Goal: Task Accomplishment & Management: Manage account settings

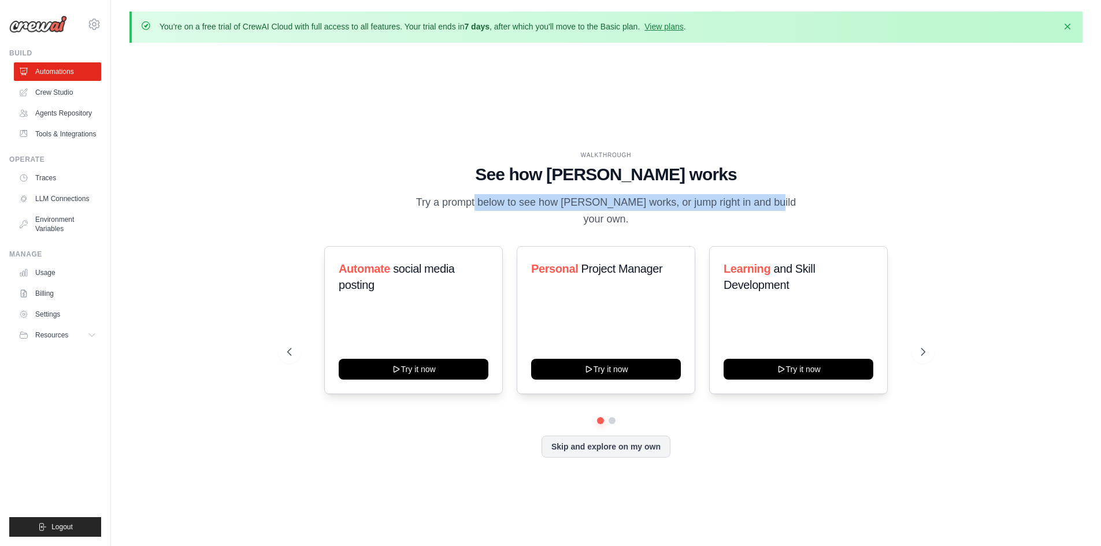
drag, startPoint x: 432, startPoint y: 199, endPoint x: 745, endPoint y: 197, distance: 313.4
click at [745, 197] on p "Try a prompt below to see how [PERSON_NAME] works, or jump right in and build y…" at bounding box center [606, 211] width 389 height 34
click at [526, 88] on div "WALKTHROUGH See how [PERSON_NAME] works Try a prompt below to see how [PERSON_N…" at bounding box center [606, 313] width 953 height 523
drag, startPoint x: 531, startPoint y: 27, endPoint x: 674, endPoint y: 22, distance: 142.3
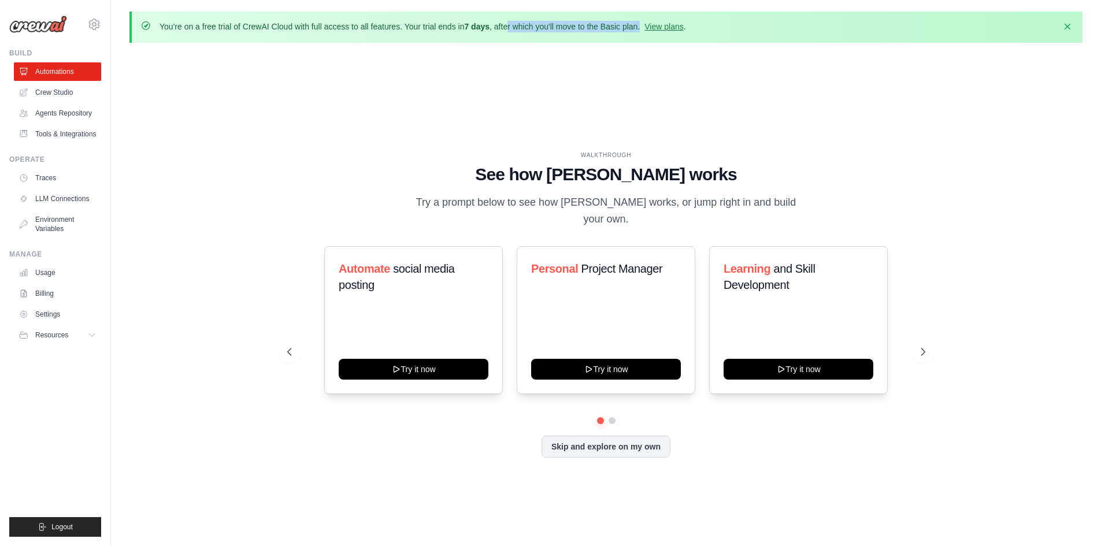
click at [674, 22] on p "You're on a free trial of CrewAI Cloud with full access to all features. Your t…" at bounding box center [423, 27] width 527 height 12
click at [683, 24] on link "View plans" at bounding box center [664, 26] width 39 height 9
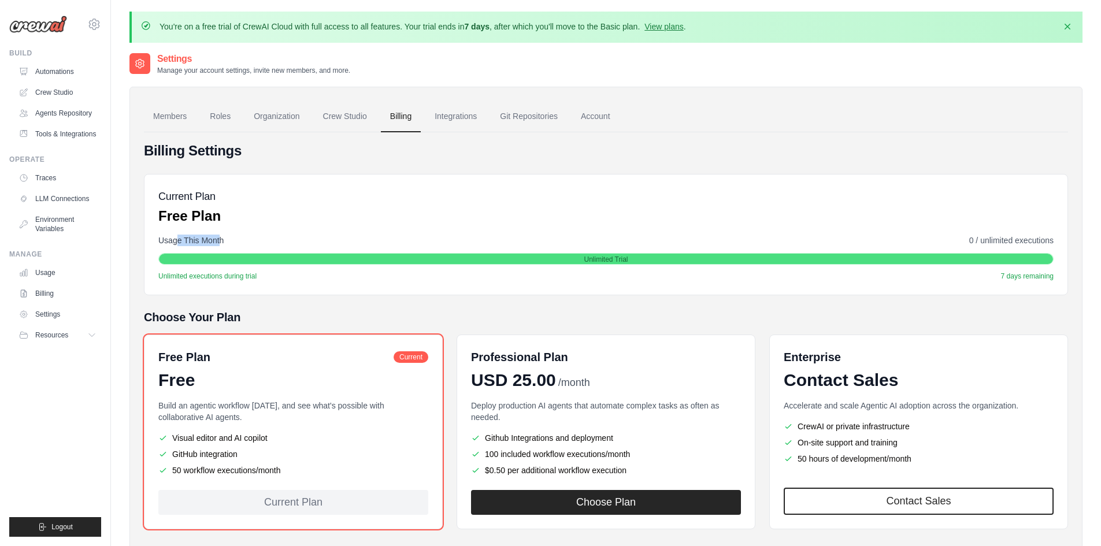
drag, startPoint x: 177, startPoint y: 241, endPoint x: 224, endPoint y: 233, distance: 48.0
click at [224, 233] on div "Current Plan Free Plan Usage This Month 0 / unlimited executions Unlimited Tria…" at bounding box center [606, 234] width 925 height 121
click at [398, 212] on div "Current Plan Free Plan" at bounding box center [606, 206] width 896 height 37
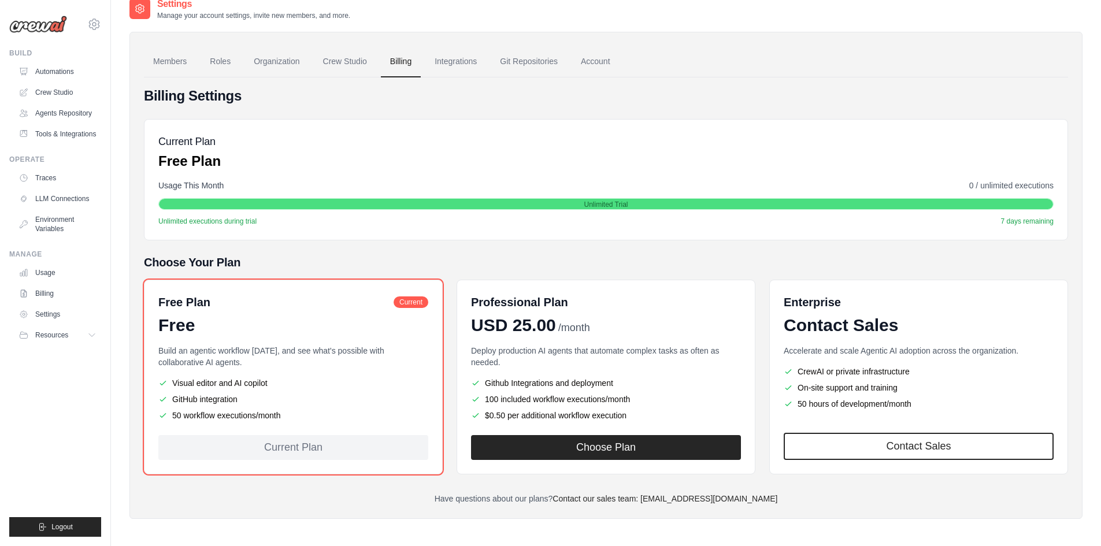
scroll to position [63, 0]
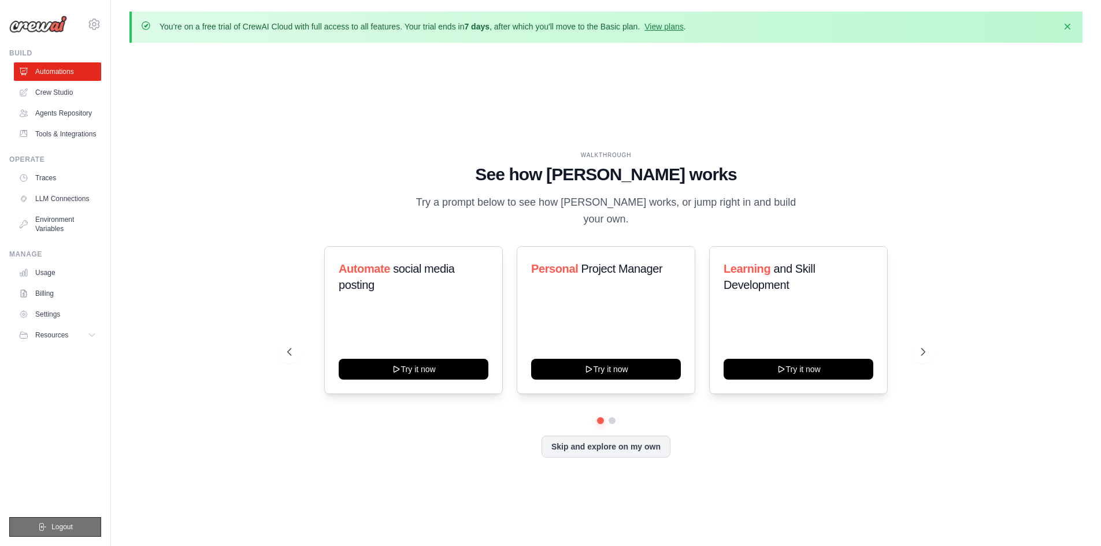
click at [66, 524] on span "Logout" at bounding box center [61, 527] width 21 height 9
click at [69, 527] on span "Logout" at bounding box center [61, 527] width 21 height 9
